Goal: Task Accomplishment & Management: Use online tool/utility

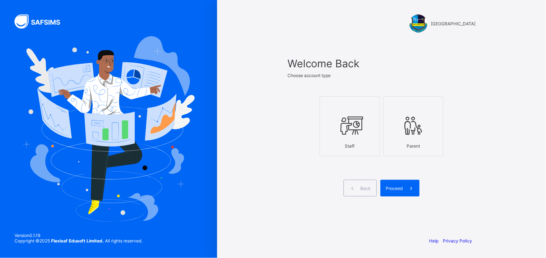
click at [339, 143] on div "Staff" at bounding box center [350, 146] width 52 height 13
click at [389, 183] on div "Proceed" at bounding box center [399, 188] width 39 height 17
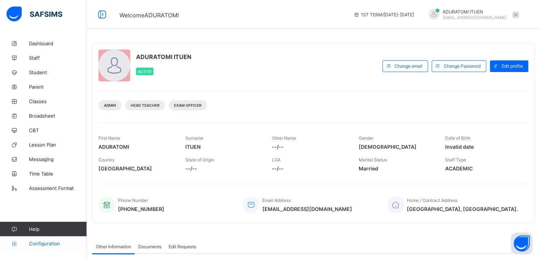
click at [48, 244] on span "Configuration" at bounding box center [58, 244] width 58 height 6
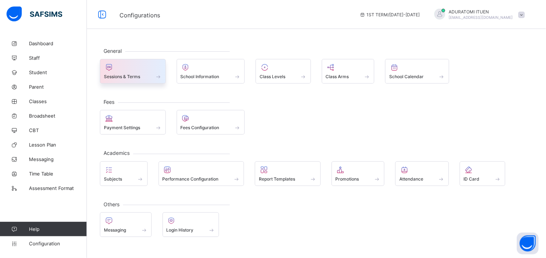
click at [133, 71] on div at bounding box center [133, 67] width 58 height 9
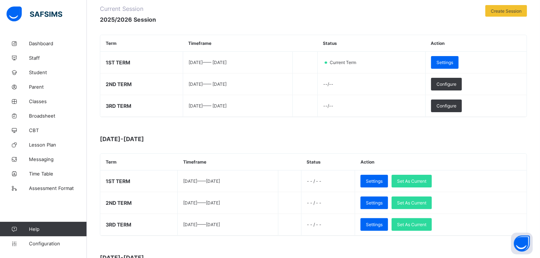
scroll to position [110, 0]
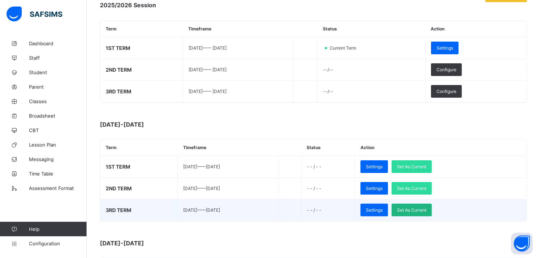
click at [426, 212] on span "Set As Current" at bounding box center [411, 209] width 29 height 5
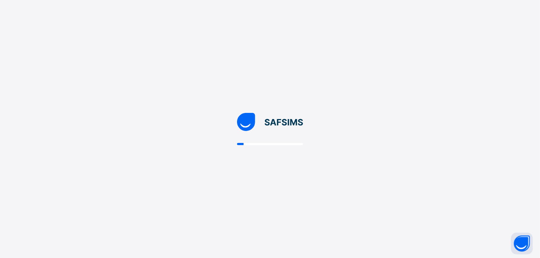
scroll to position [0, 0]
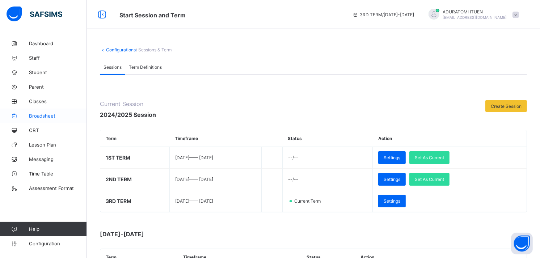
click at [38, 115] on span "Broadsheet" at bounding box center [58, 116] width 58 height 6
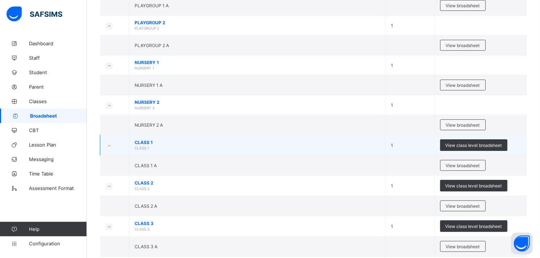
scroll to position [121, 0]
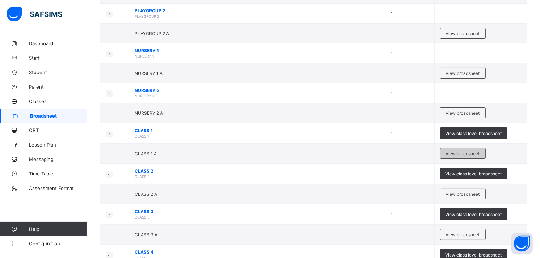
click at [471, 151] on span "View broadsheet" at bounding box center [463, 153] width 34 height 5
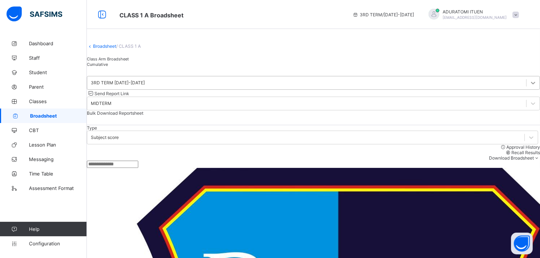
click at [530, 87] on icon at bounding box center [533, 82] width 7 height 7
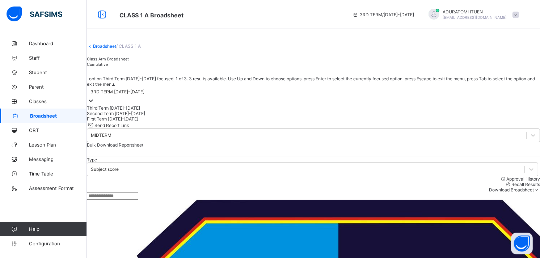
click at [240, 92] on div "option Third Term 2024-2025 focused, 1 of 3. 3 results available. Use Up and Do…" at bounding box center [313, 112] width 453 height 90
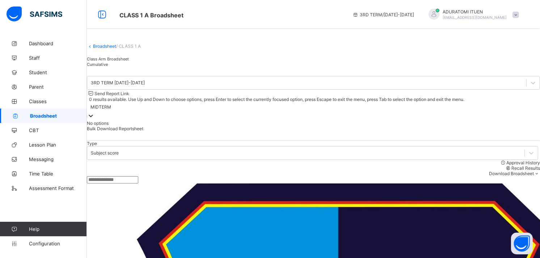
click at [93, 115] on icon at bounding box center [91, 116] width 4 height 3
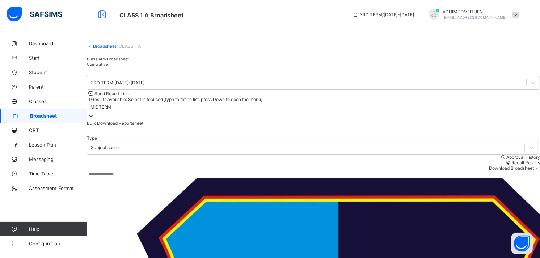
click at [94, 112] on icon at bounding box center [90, 115] width 7 height 7
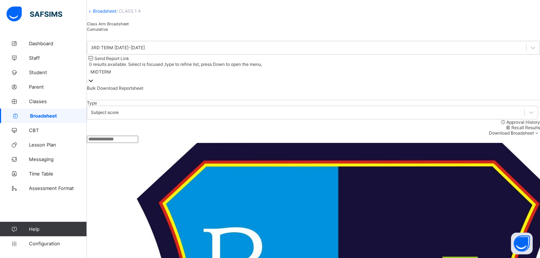
scroll to position [38, 0]
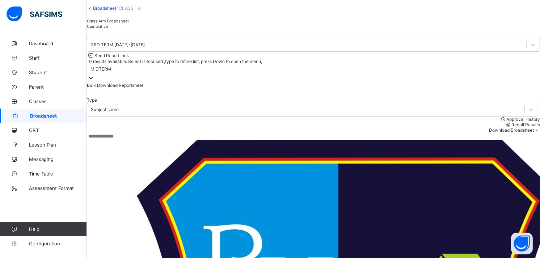
click at [114, 24] on span "Class Arm Broadsheet" at bounding box center [108, 20] width 42 height 5
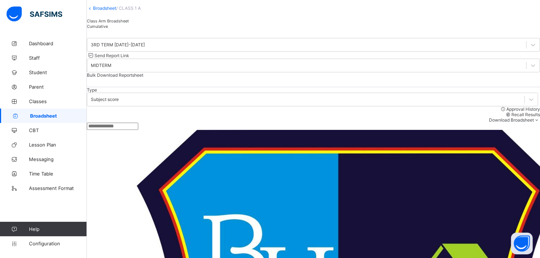
click at [108, 29] on span "Cumulative" at bounding box center [97, 26] width 21 height 5
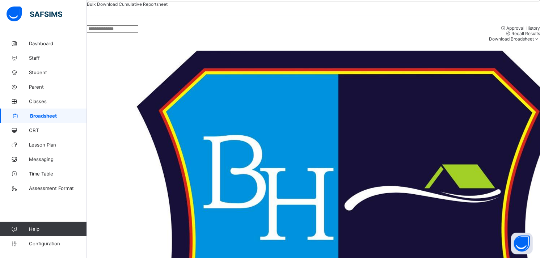
scroll to position [0, 0]
click at [46, 111] on link "Broadsheet" at bounding box center [43, 116] width 87 height 14
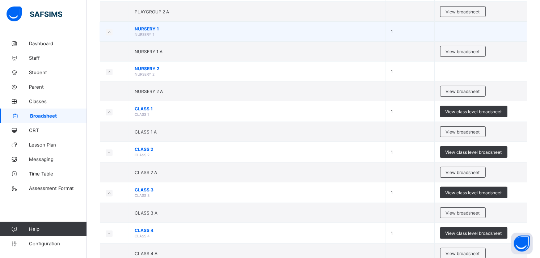
scroll to position [155, 0]
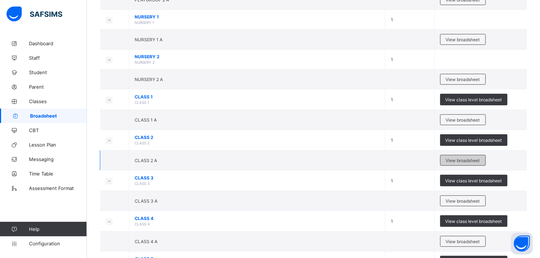
click at [456, 158] on span "View broadsheet" at bounding box center [463, 160] width 34 height 5
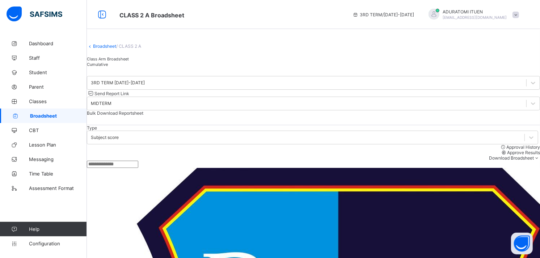
click at [161, 67] on div "Cumulative" at bounding box center [313, 64] width 453 height 5
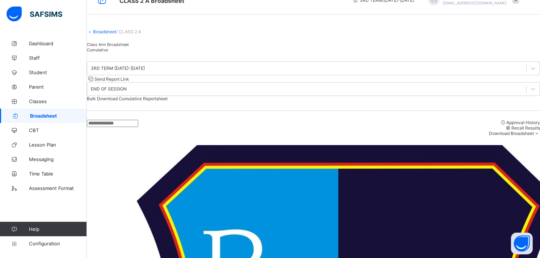
scroll to position [12, 0]
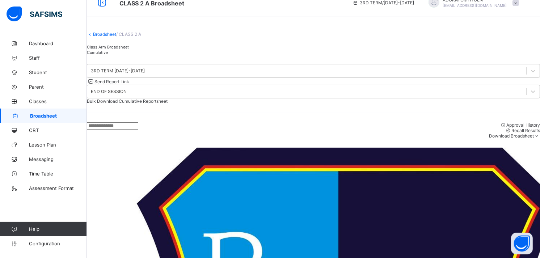
click at [47, 116] on span "Broadsheet" at bounding box center [58, 116] width 57 height 6
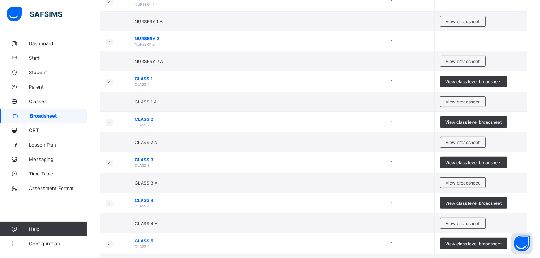
scroll to position [174, 0]
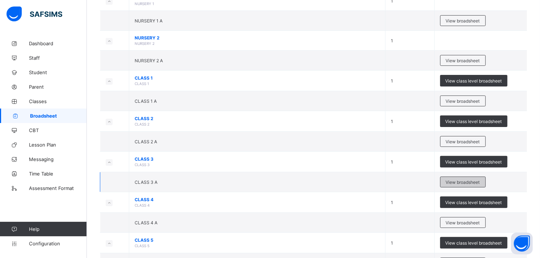
click at [459, 180] on span "View broadsheet" at bounding box center [463, 182] width 34 height 5
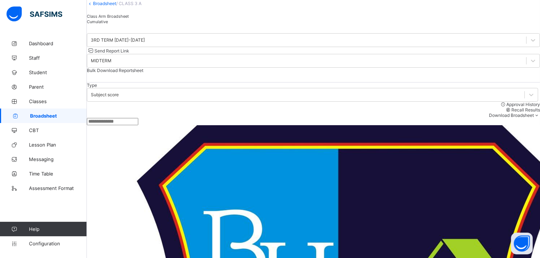
scroll to position [13, 0]
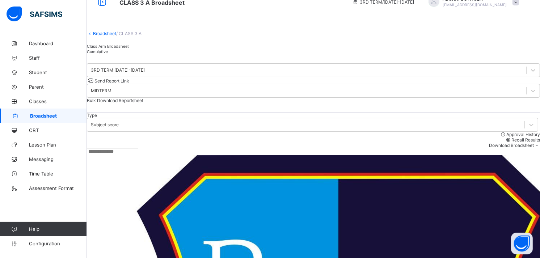
click at [151, 54] on div "Cumulative" at bounding box center [313, 51] width 453 height 5
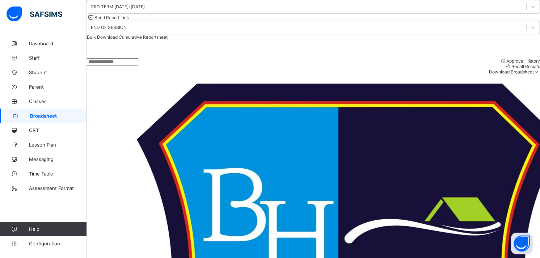
scroll to position [113, 0]
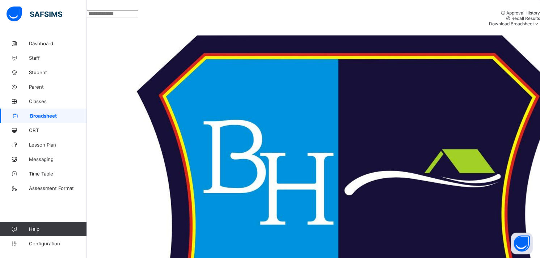
scroll to position [278, 0]
click at [47, 110] on link "Broadsheet" at bounding box center [43, 116] width 87 height 14
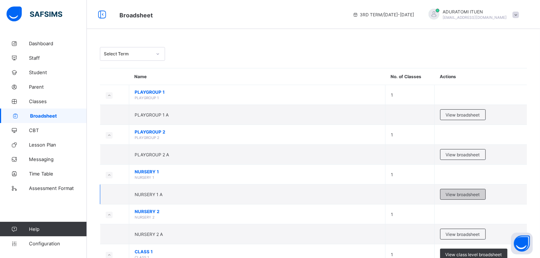
click at [465, 192] on span "View broadsheet" at bounding box center [463, 194] width 34 height 5
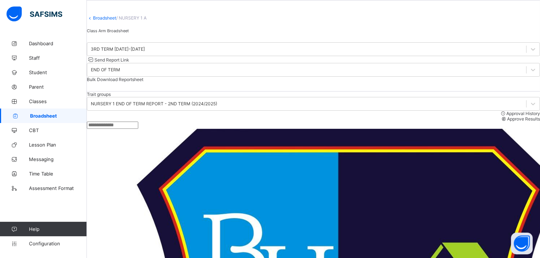
scroll to position [27, 0]
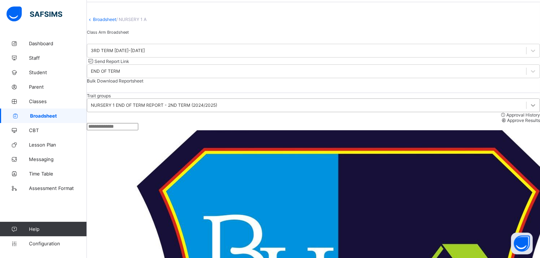
click at [530, 109] on icon at bounding box center [533, 105] width 7 height 7
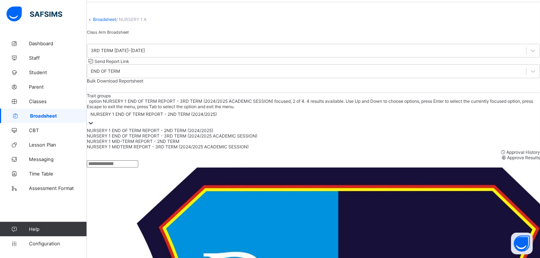
click at [159, 139] on div "NURSERY 1 END OF TERM REPORT - 3RD TERM (2024/2025 ACADEMIC SESSION)" at bounding box center [313, 135] width 453 height 5
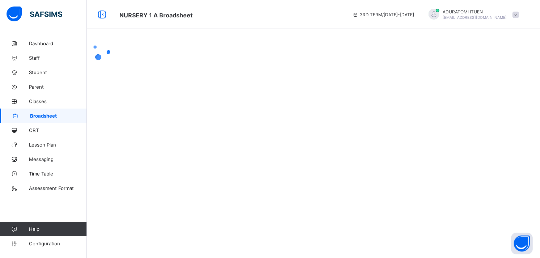
scroll to position [0, 0]
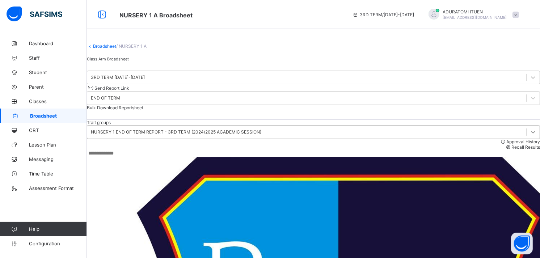
click at [530, 136] on icon at bounding box center [533, 132] width 7 height 7
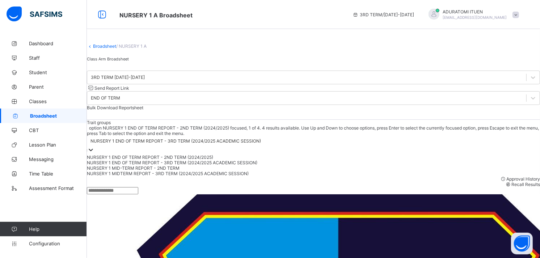
click at [94, 146] on icon at bounding box center [90, 149] width 7 height 7
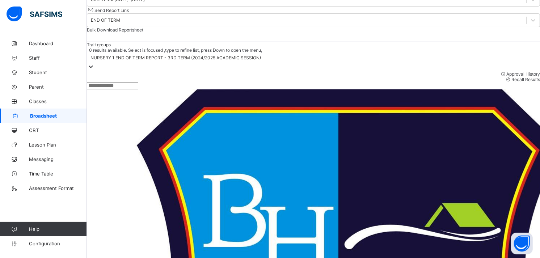
scroll to position [87, 0]
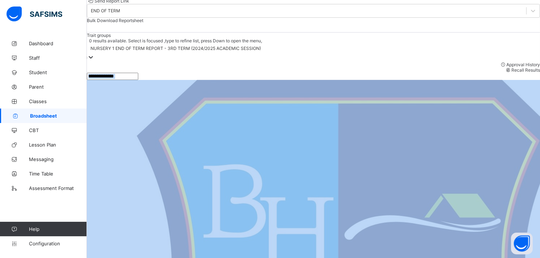
drag, startPoint x: 322, startPoint y: 59, endPoint x: 323, endPoint y: 74, distance: 14.9
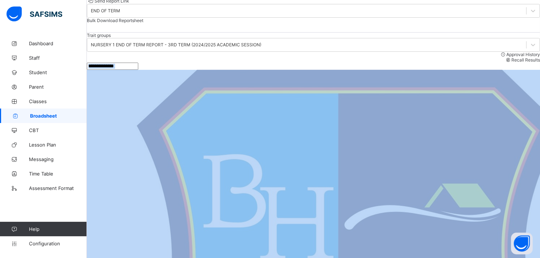
drag, startPoint x: 323, startPoint y: 74, endPoint x: 330, endPoint y: 86, distance: 13.6
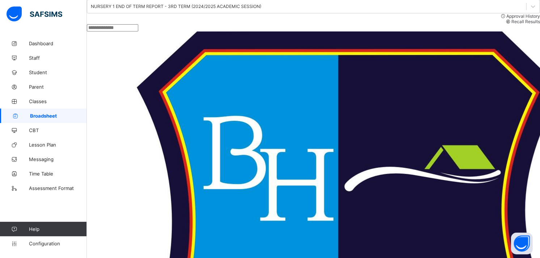
scroll to position [126, 0]
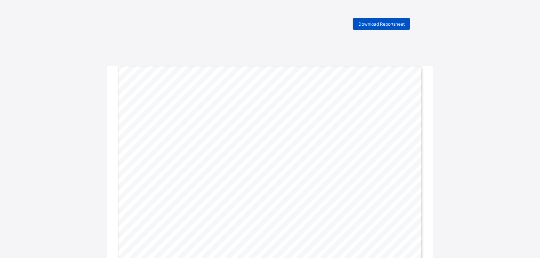
click at [394, 25] on span "Download Reportsheet" at bounding box center [381, 23] width 46 height 5
click at [379, 21] on span "Download Reportsheet" at bounding box center [381, 23] width 46 height 5
